Goal: Task Accomplishment & Management: Manage account settings

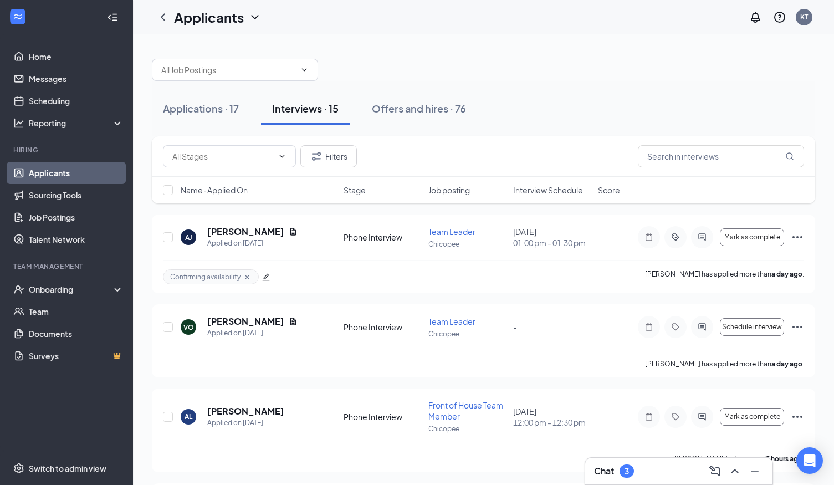
click at [54, 175] on link "Applicants" at bounding box center [76, 173] width 95 height 22
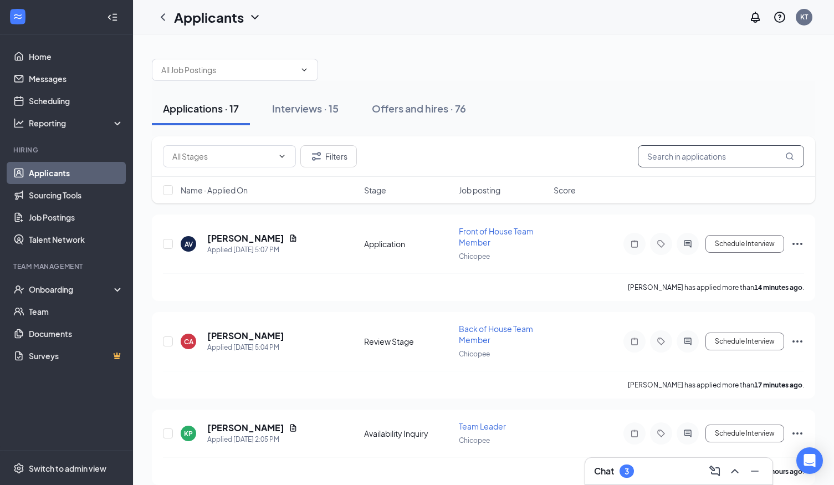
click at [674, 161] on input "text" at bounding box center [721, 156] width 166 height 22
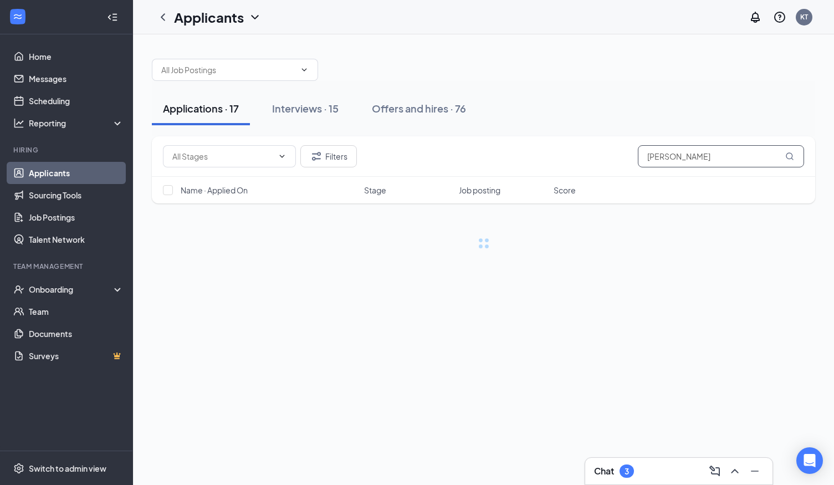
type input "[PERSON_NAME]"
click at [417, 111] on div "Offers and hires · 76" at bounding box center [419, 108] width 94 height 14
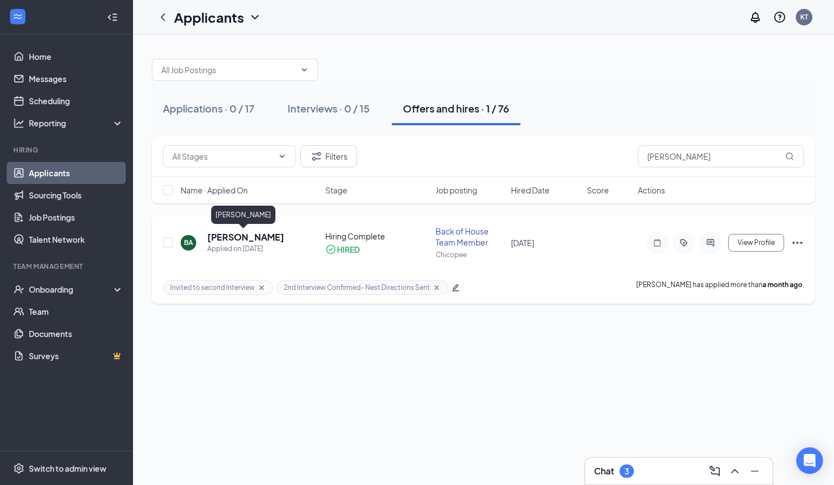
click at [236, 242] on h5 "[PERSON_NAME]" at bounding box center [245, 237] width 77 height 12
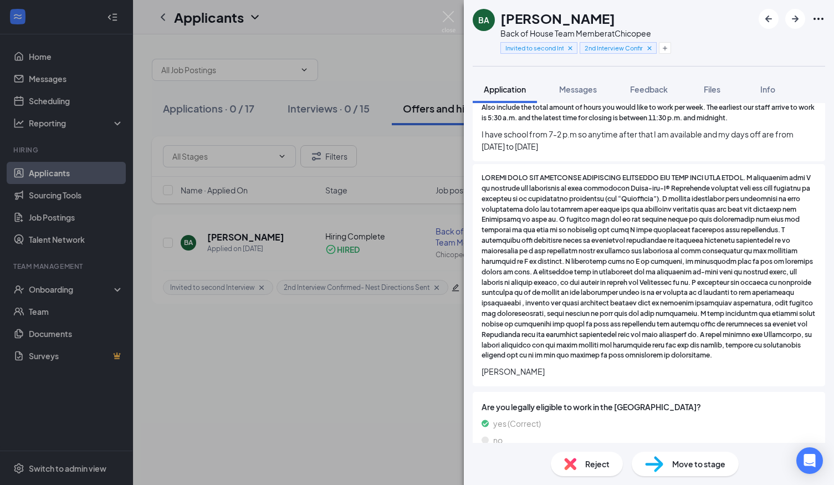
scroll to position [1039, 0]
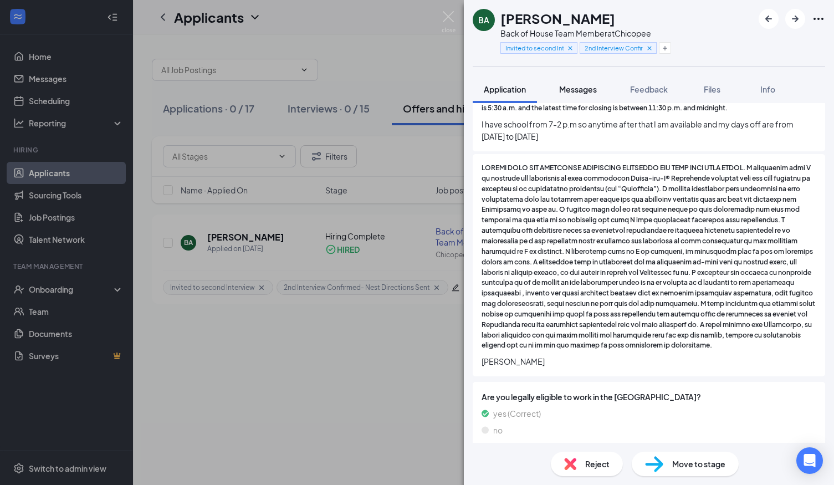
click at [573, 88] on span "Messages" at bounding box center [578, 89] width 38 height 10
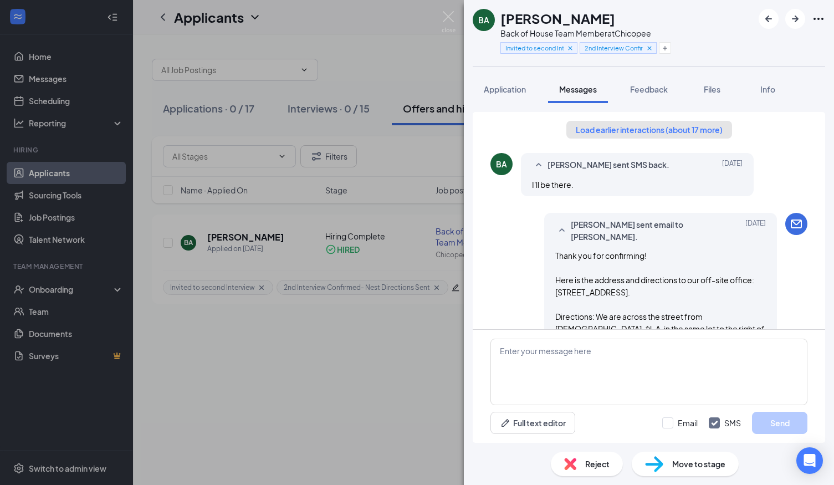
click at [647, 132] on button "Load earlier interactions (about 17 more)" at bounding box center [649, 130] width 166 height 18
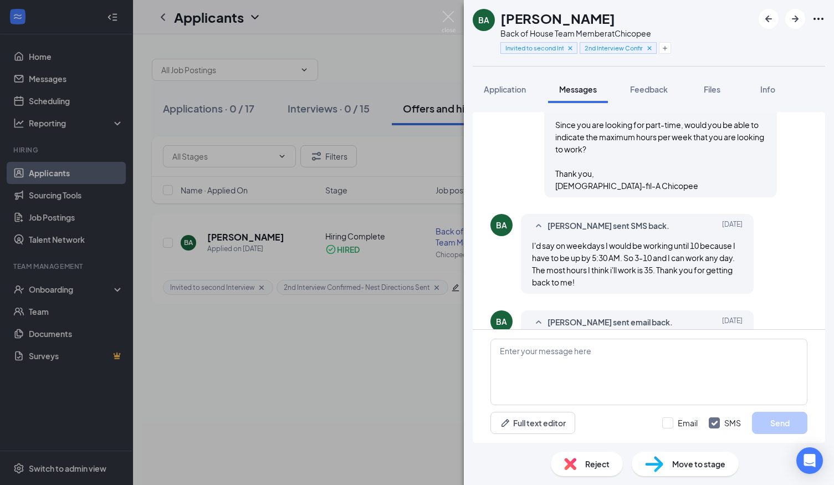
scroll to position [781, 0]
